Goal: Complete application form

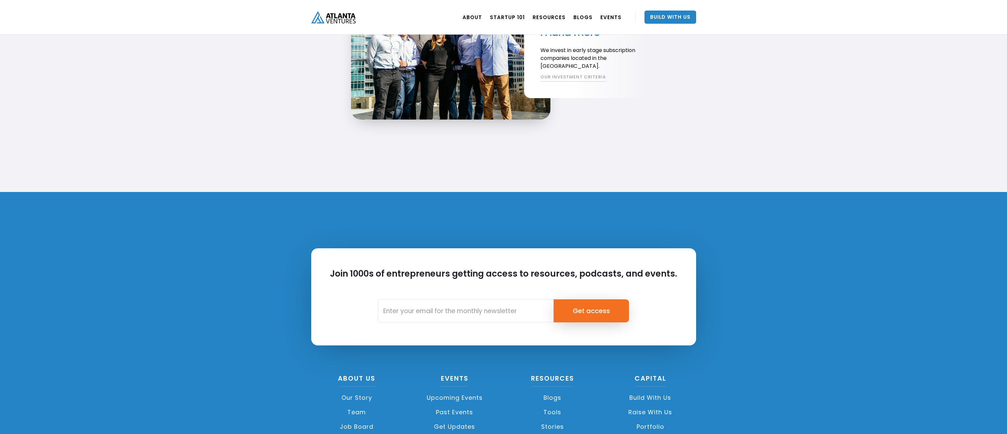
scroll to position [1477, 0]
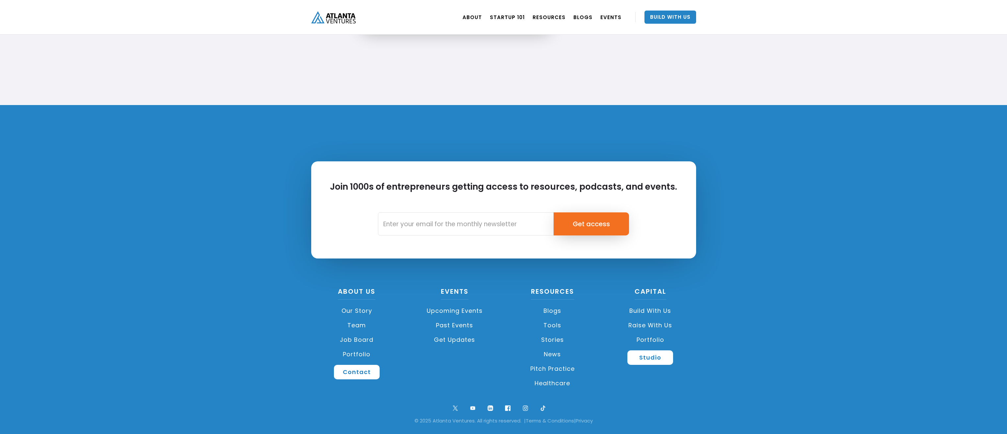
click at [652, 325] on link "Raise with Us" at bounding box center [650, 325] width 91 height 14
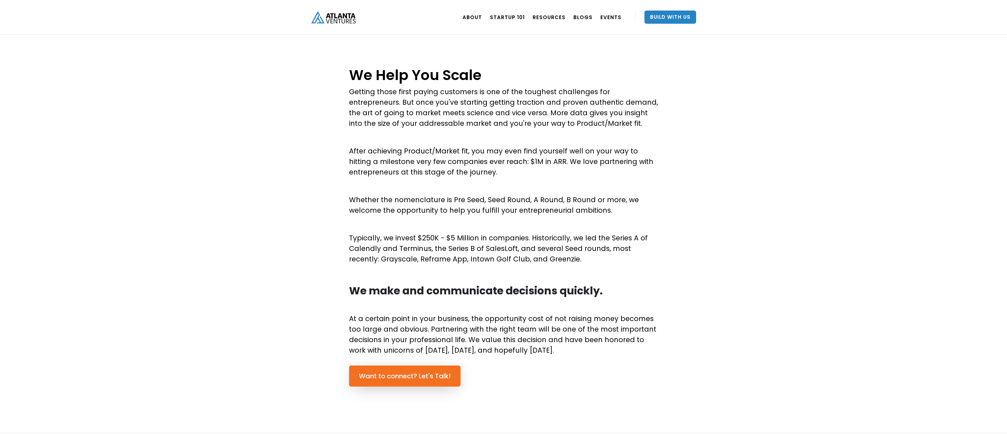
scroll to position [233, 0]
click at [424, 376] on link "Want to connect? Let's Talk!" at bounding box center [405, 374] width 112 height 21
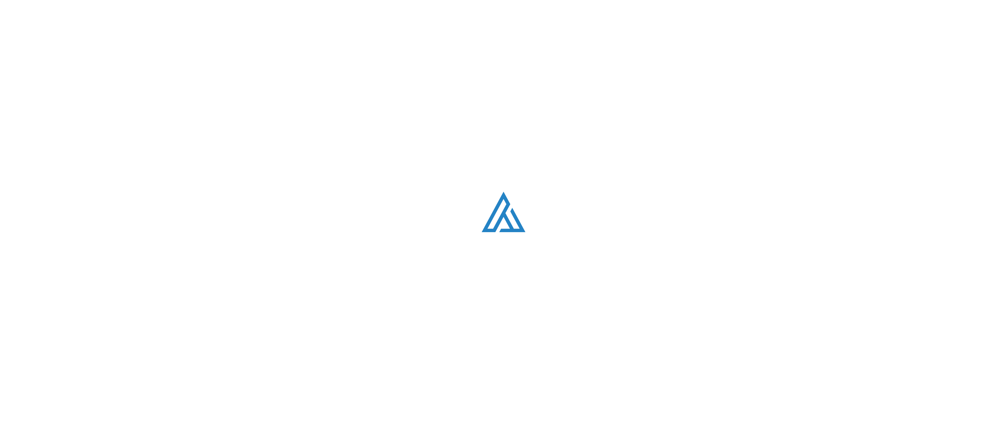
scroll to position [1878, 0]
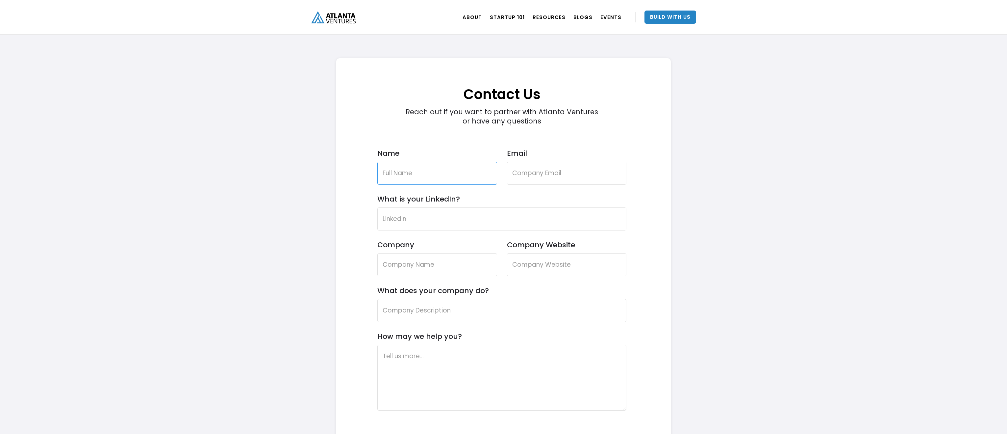
click at [444, 177] on input "Name" at bounding box center [437, 173] width 120 height 23
type input "Andrew Kozlovski"
type input "andrew@joindrafted.com"
click at [442, 220] on input "What is your LinkedIn?" at bounding box center [501, 218] width 249 height 23
paste input "https://www.linkedin.com/in/andrewkoz/"
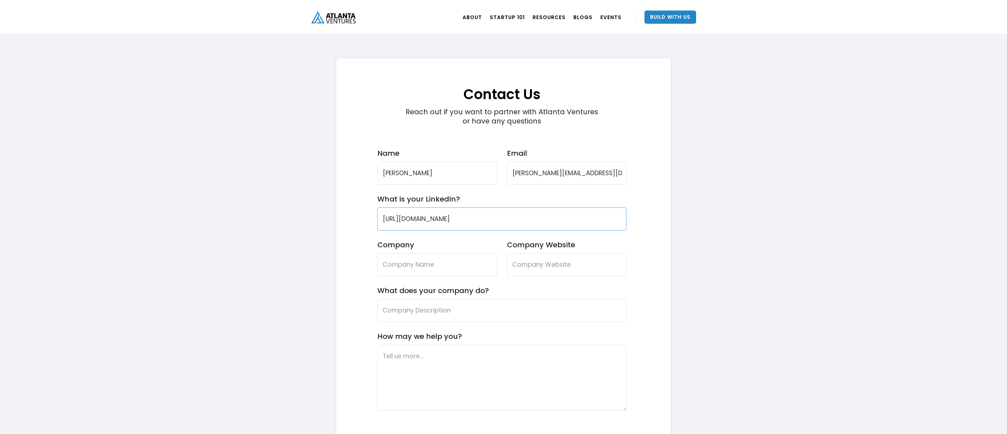
type input "https://www.linkedin.com/in/andrewkoz/"
click at [433, 265] on input "Company" at bounding box center [437, 264] width 120 height 23
type input "Drafted"
click at [521, 266] on input "Company Website" at bounding box center [567, 264] width 120 height 23
click at [532, 265] on input "Company Website" at bounding box center [567, 264] width 120 height 23
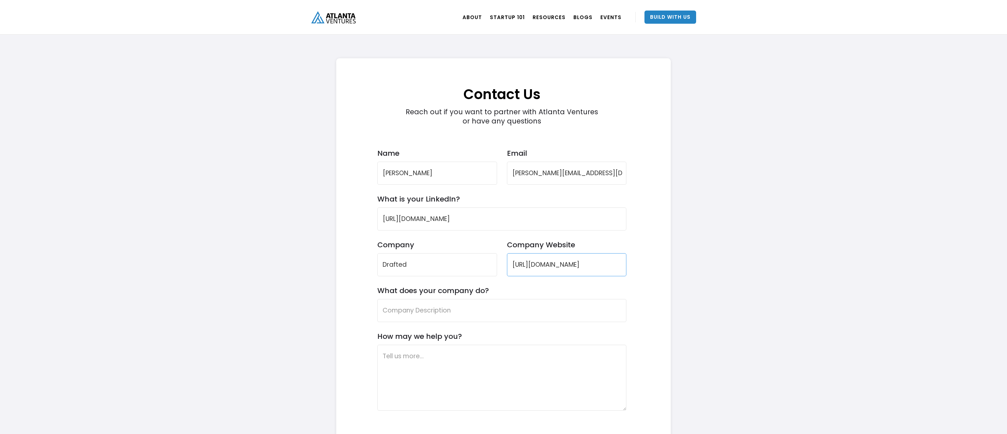
type input "https://www.joindrafted.com"
click at [474, 309] on input "What does your company do?" at bounding box center [501, 310] width 249 height 23
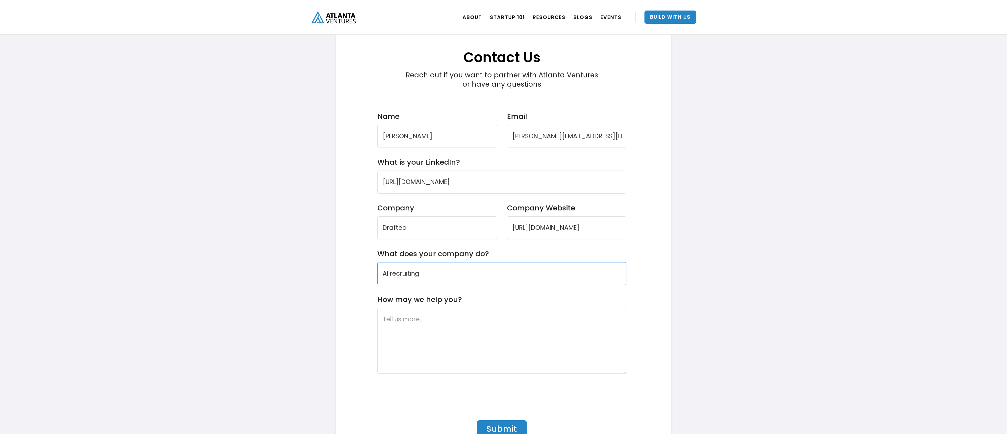
scroll to position [1915, 0]
type input "AI recruiting"
click at [449, 317] on textarea "How may we help you?" at bounding box center [501, 340] width 249 height 66
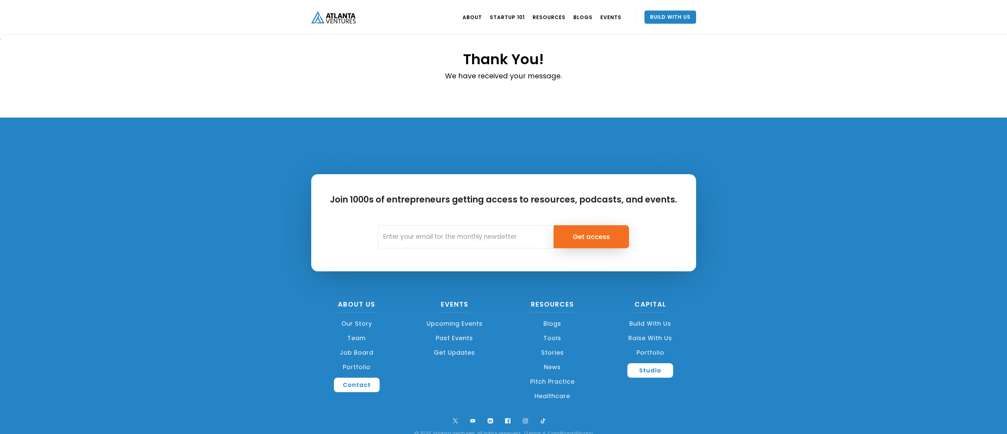
click at [651, 354] on link "Portfolio" at bounding box center [650, 352] width 91 height 14
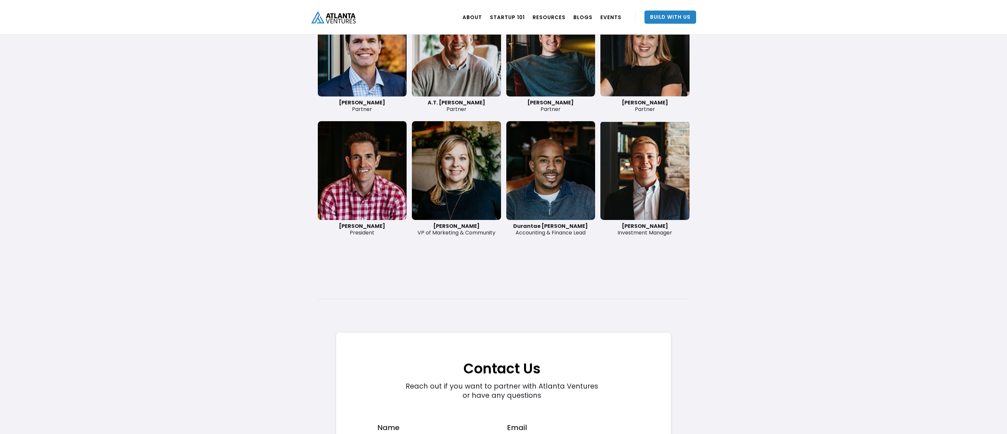
scroll to position [1484, 0]
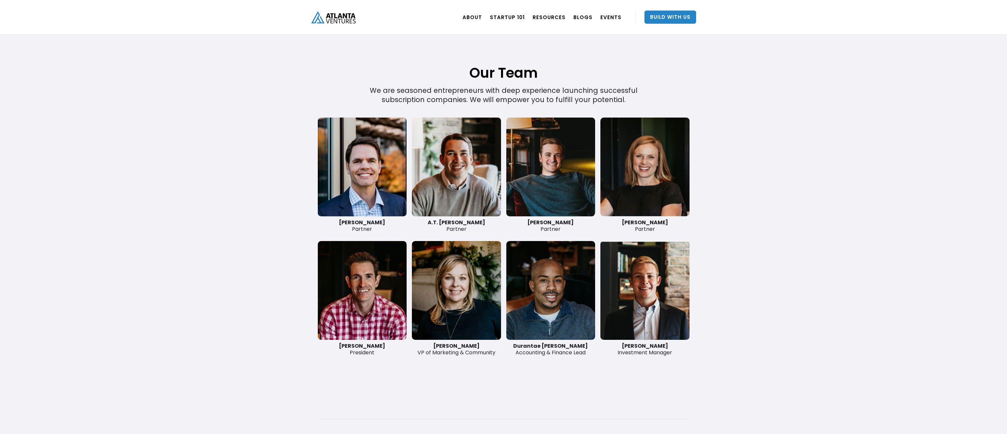
click at [373, 182] on link at bounding box center [362, 166] width 89 height 99
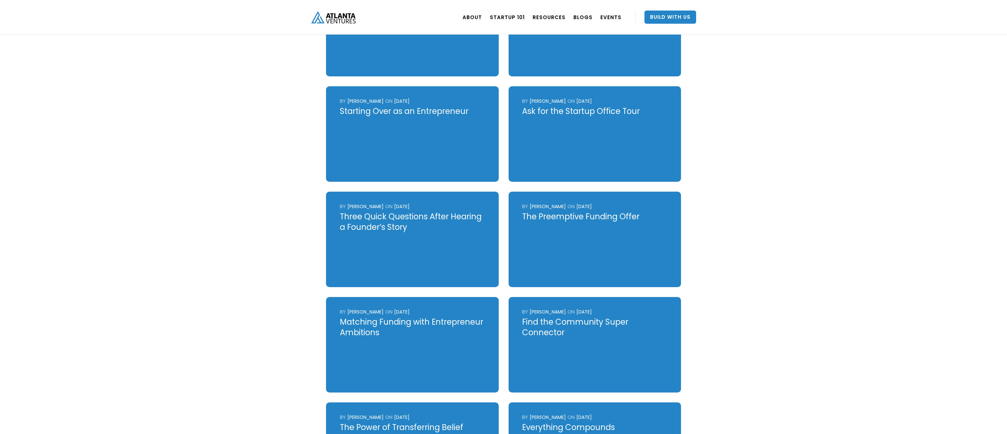
scroll to position [1015, 0]
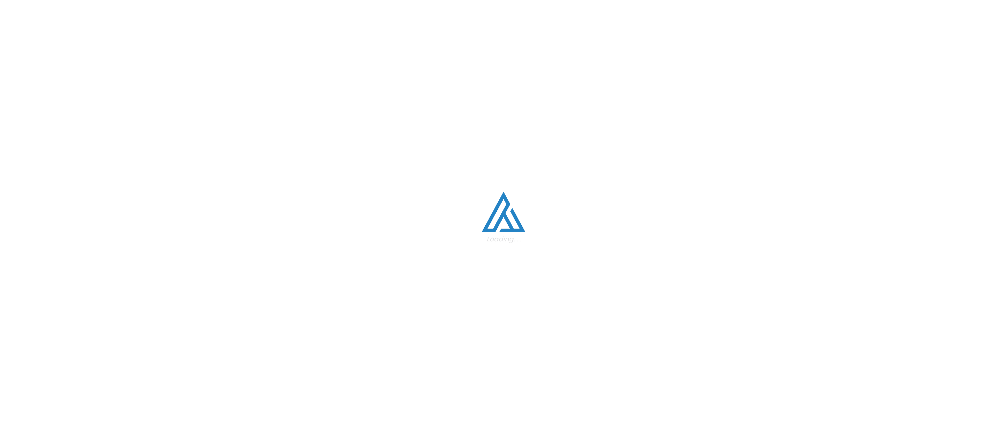
scroll to position [1484, 0]
